Goal: Information Seeking & Learning: Learn about a topic

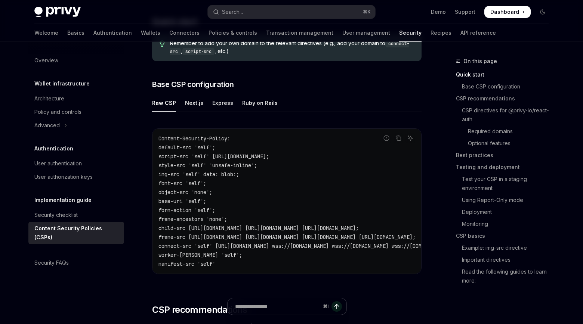
scroll to position [197, 0]
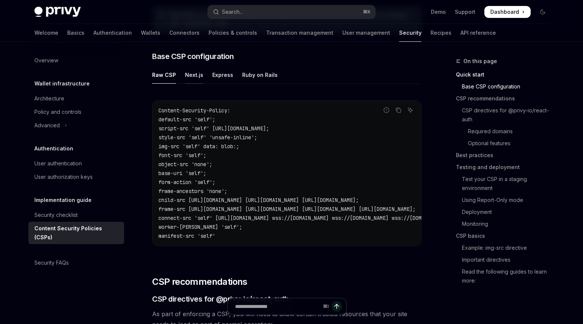
click at [196, 71] on div "Next.js" at bounding box center [194, 75] width 18 height 18
type textarea "*"
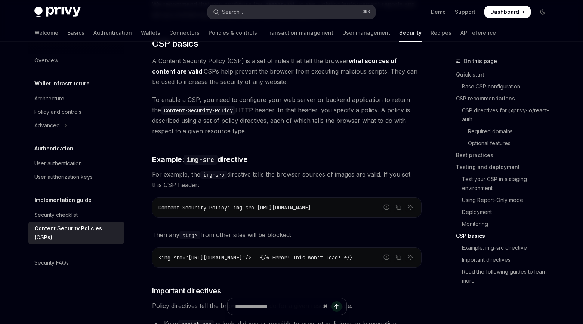
scroll to position [1751, 0]
click at [274, 96] on span "To enable a CSP, you need to configure your web server or backend application t…" at bounding box center [287, 115] width 270 height 42
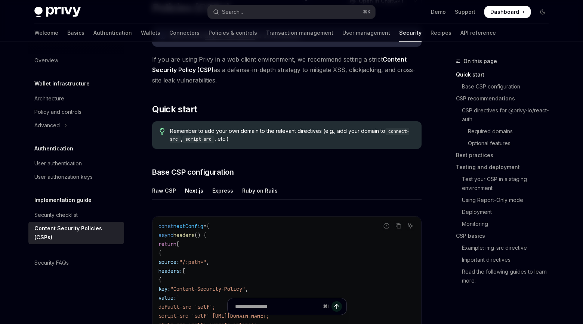
scroll to position [0, 0]
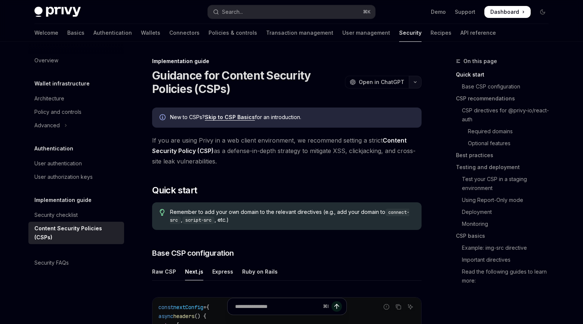
click at [417, 81] on icon "button" at bounding box center [415, 82] width 9 height 3
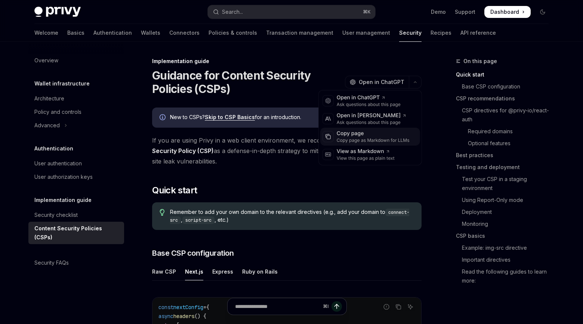
click at [379, 135] on div "Copy page" at bounding box center [373, 133] width 73 height 7
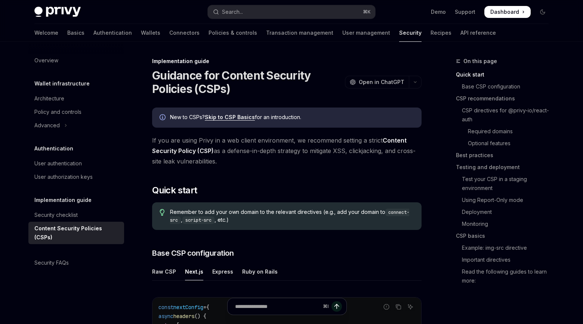
click at [415, 3] on div "Privy Docs home page Search... ⌘ K Demo Support Dashboard Dashboard Search..." at bounding box center [291, 12] width 514 height 24
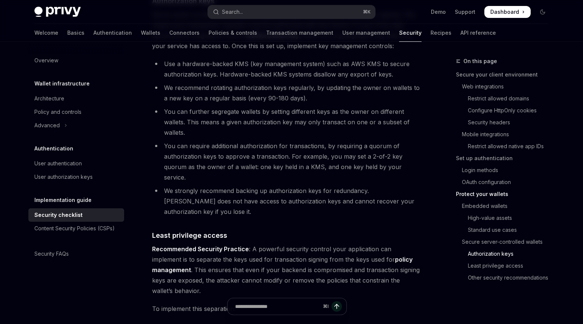
scroll to position [1275, 0]
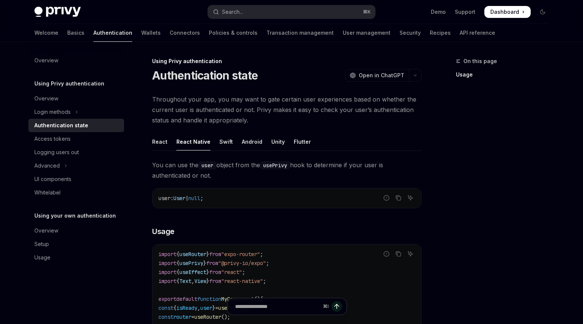
scroll to position [84, 0]
